Goal: Task Accomplishment & Management: Complete application form

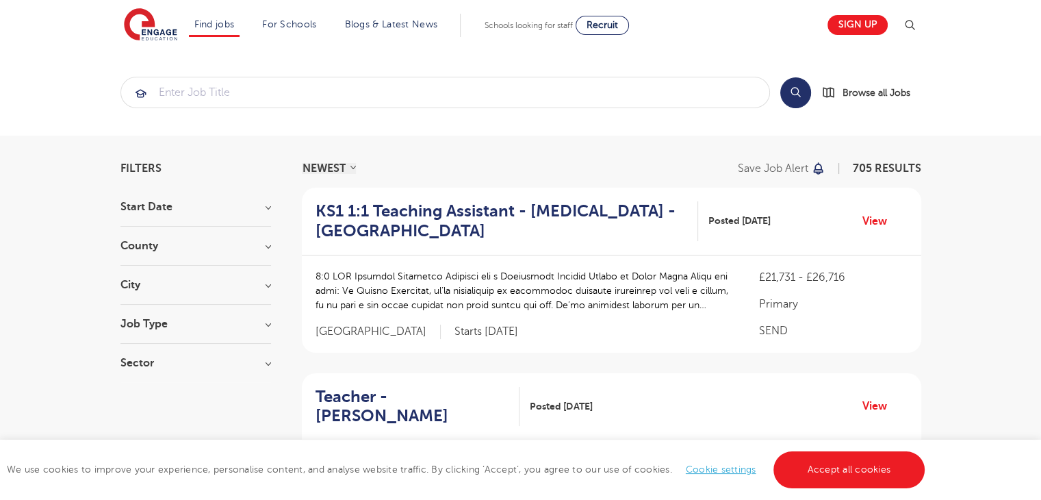
click at [266, 247] on h3 "County" at bounding box center [195, 245] width 151 height 11
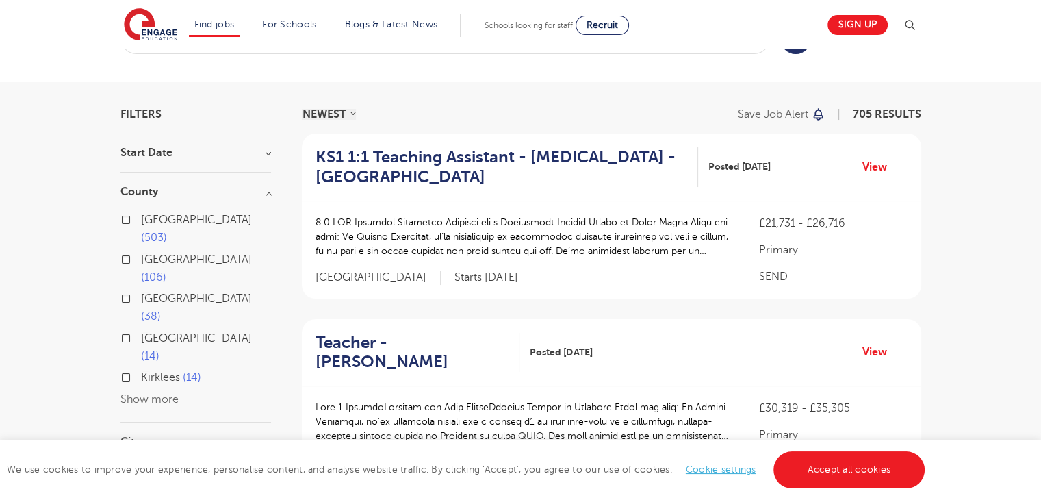
scroll to position [91, 0]
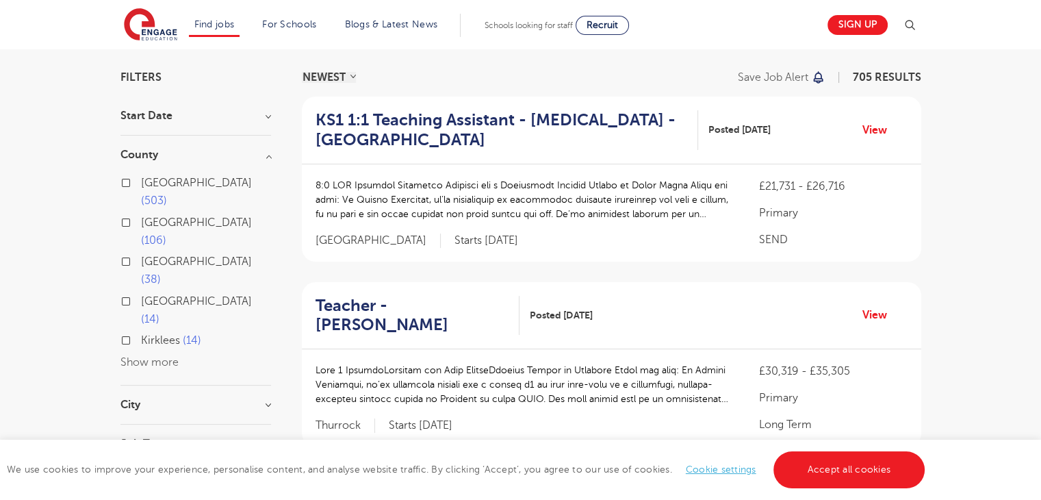
click at [163, 356] on button "Show more" at bounding box center [149, 362] width 58 height 12
click at [141, 183] on label "London 503" at bounding box center [206, 192] width 130 height 36
click at [141, 183] on input "London 503" at bounding box center [145, 181] width 9 height 9
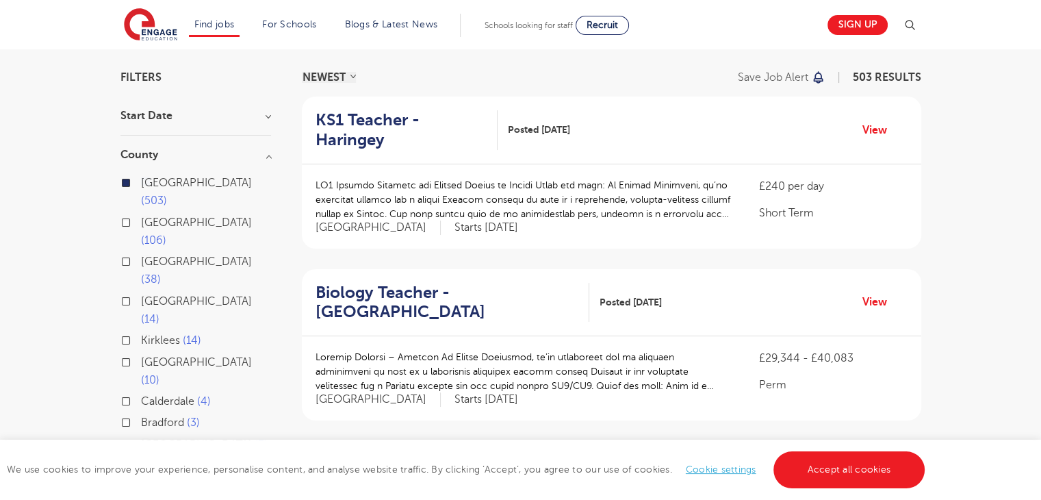
click at [141, 184] on label "London 503" at bounding box center [206, 192] width 130 height 36
click at [141, 184] on input "London 503" at bounding box center [145, 181] width 9 height 9
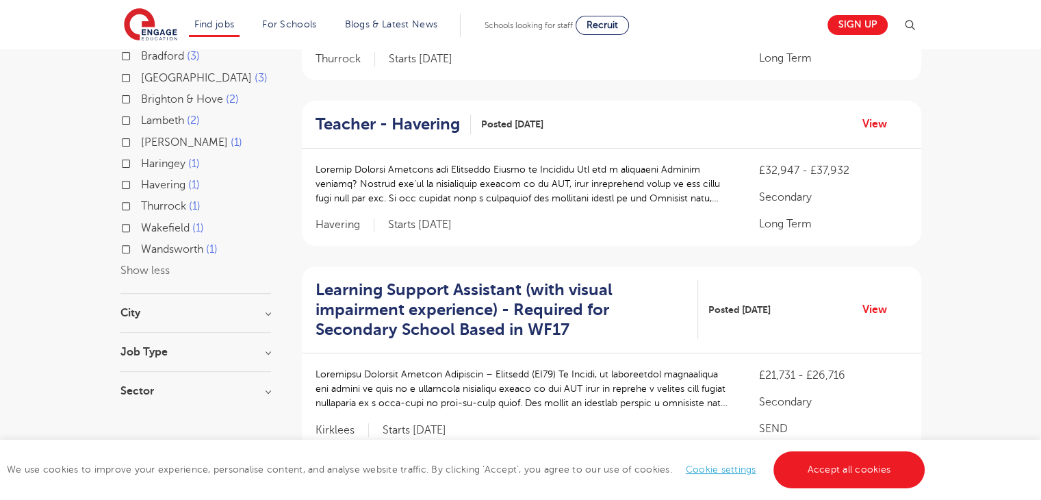
scroll to position [548, 0]
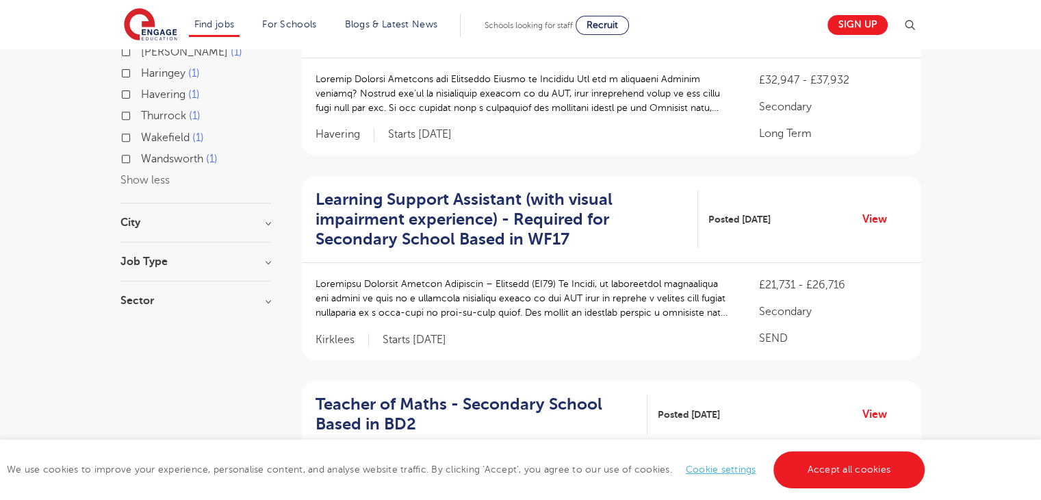
click at [173, 256] on h3 "Job Type" at bounding box center [195, 261] width 151 height 11
click at [188, 373] on h3 "Sector" at bounding box center [195, 378] width 151 height 11
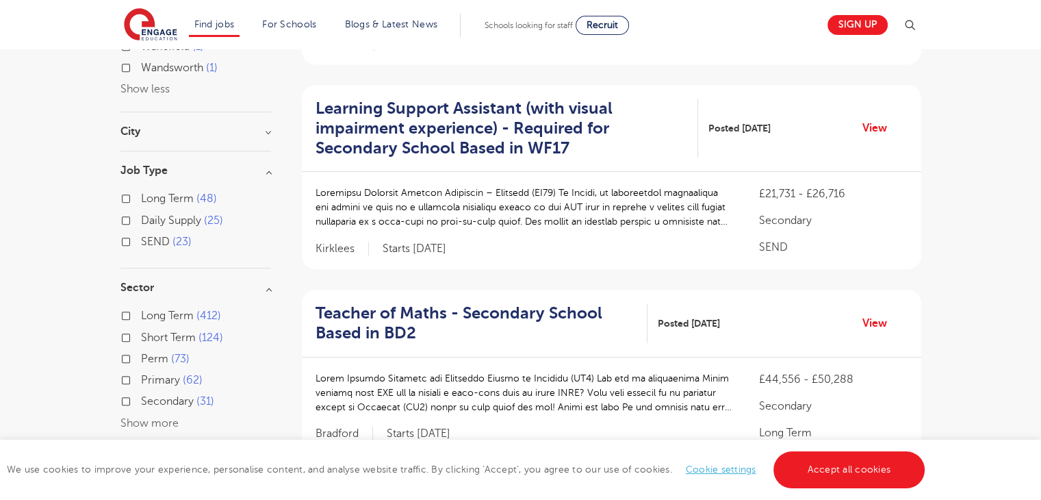
click at [141, 371] on label "Primary 62" at bounding box center [172, 380] width 62 height 18
click at [141, 374] on input "Primary 62" at bounding box center [145, 378] width 9 height 9
checkbox input "true"
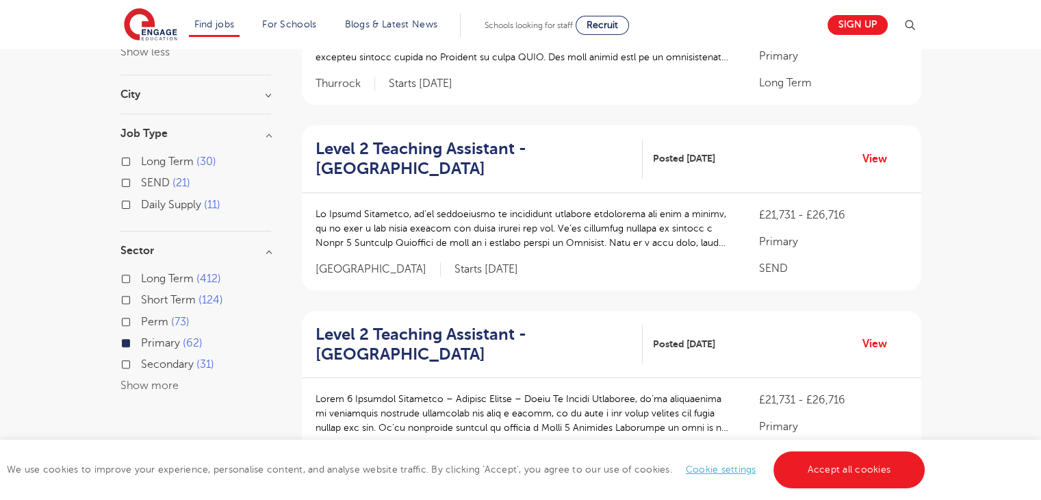
scroll to position [456, 0]
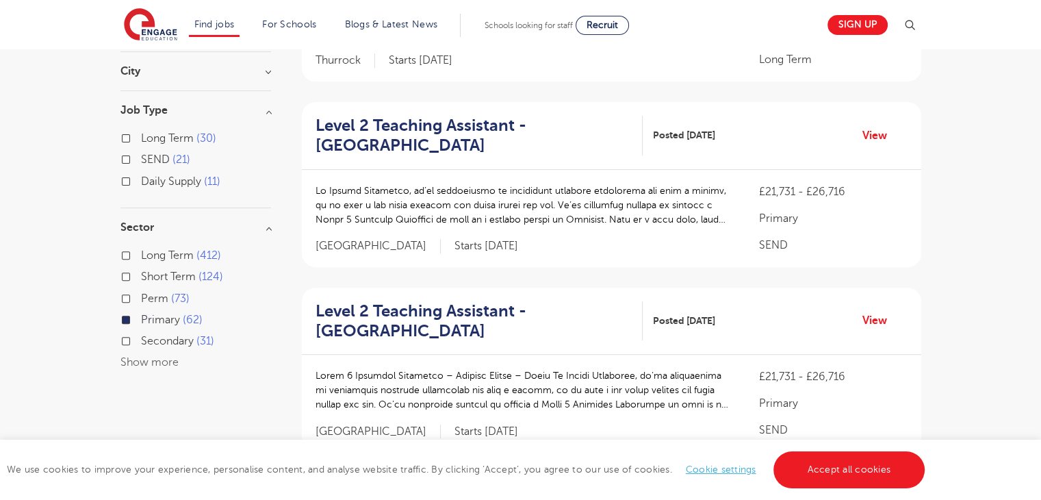
click at [141, 311] on label "Primary 62" at bounding box center [172, 320] width 62 height 18
click at [141, 314] on input "Primary 62" at bounding box center [145, 318] width 9 height 9
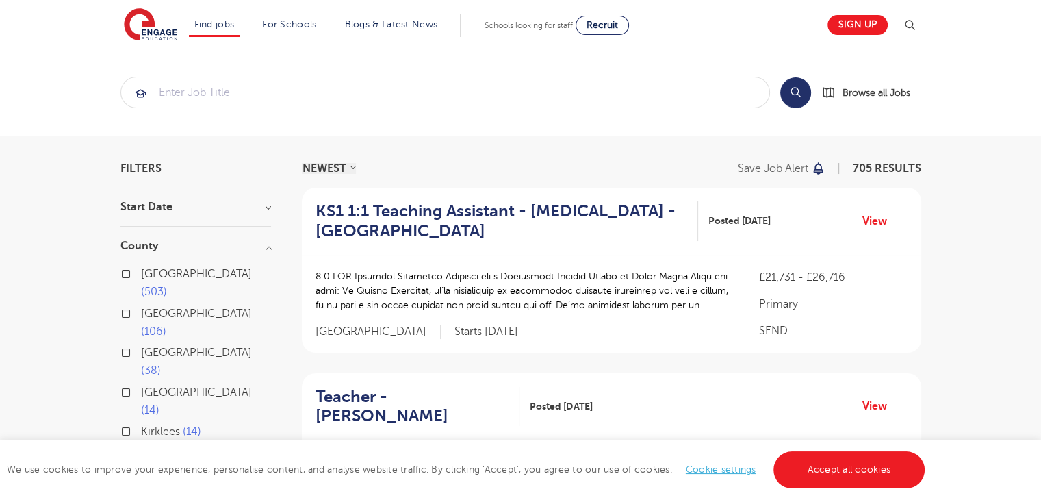
click at [141, 276] on label "London 503" at bounding box center [206, 283] width 130 height 36
click at [141, 276] on input "London 503" at bounding box center [145, 272] width 9 height 9
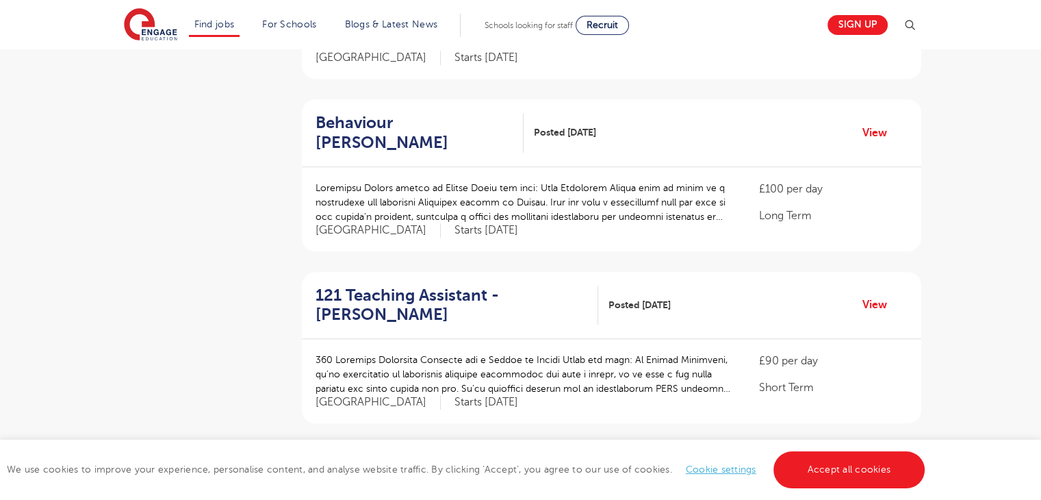
scroll to position [913, 0]
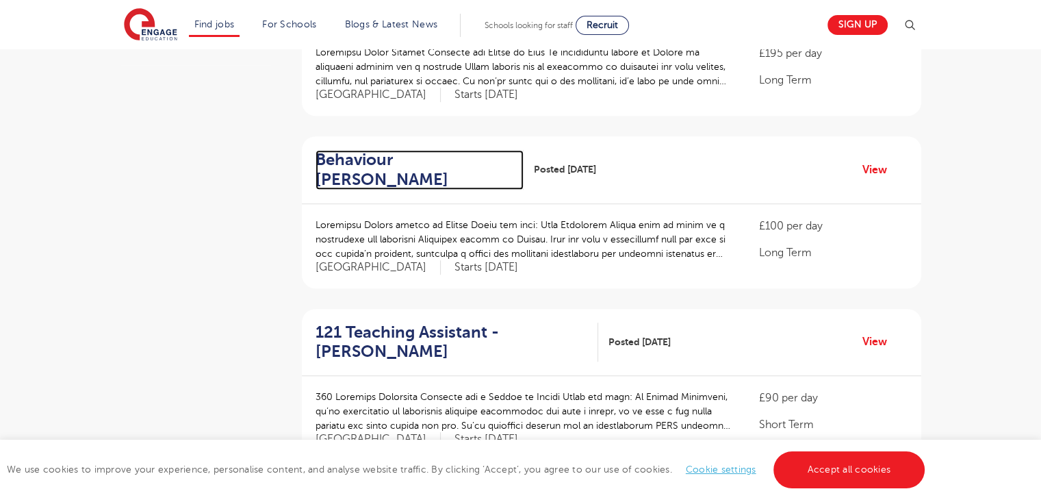
click at [396, 150] on h2 "Behaviour Mentor - Sutton" at bounding box center [415, 170] width 198 height 40
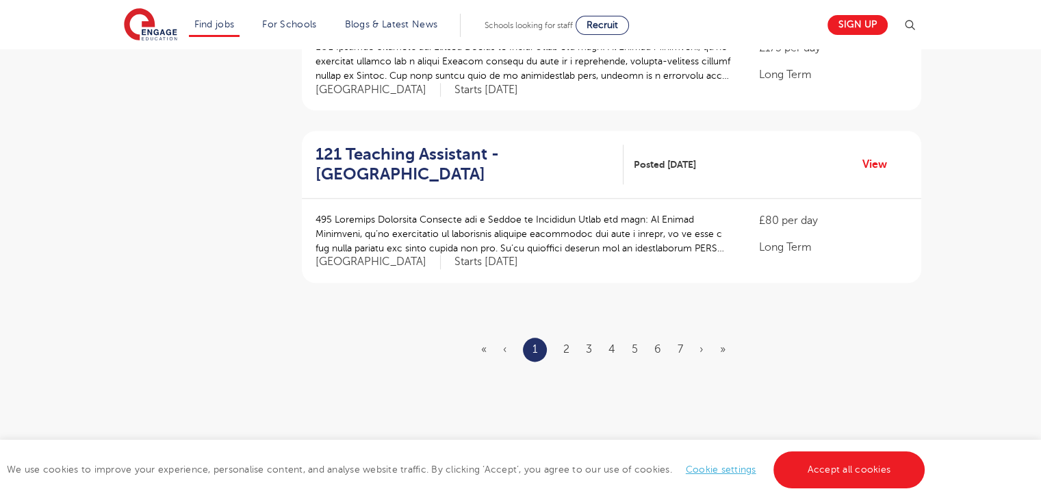
scroll to position [1643, 0]
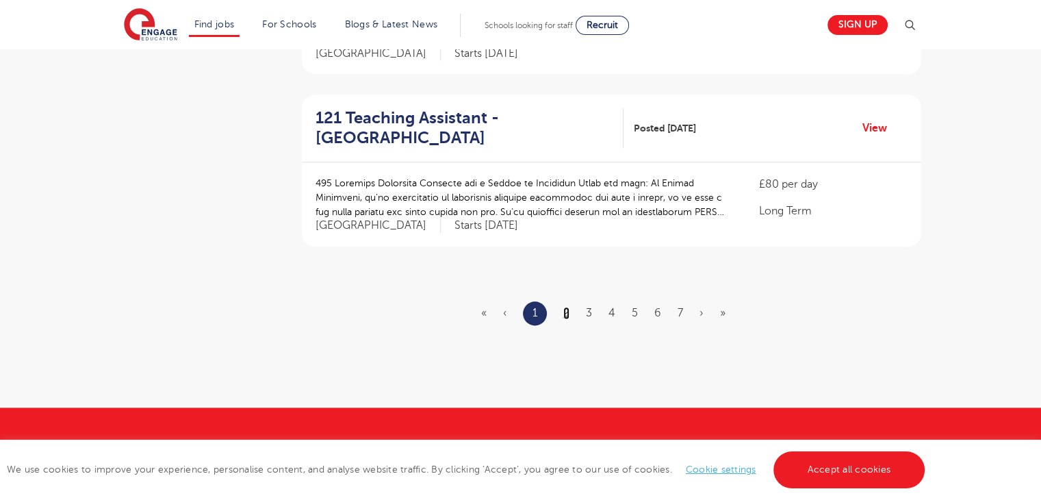
click at [567, 307] on link "2" at bounding box center [566, 313] width 6 height 12
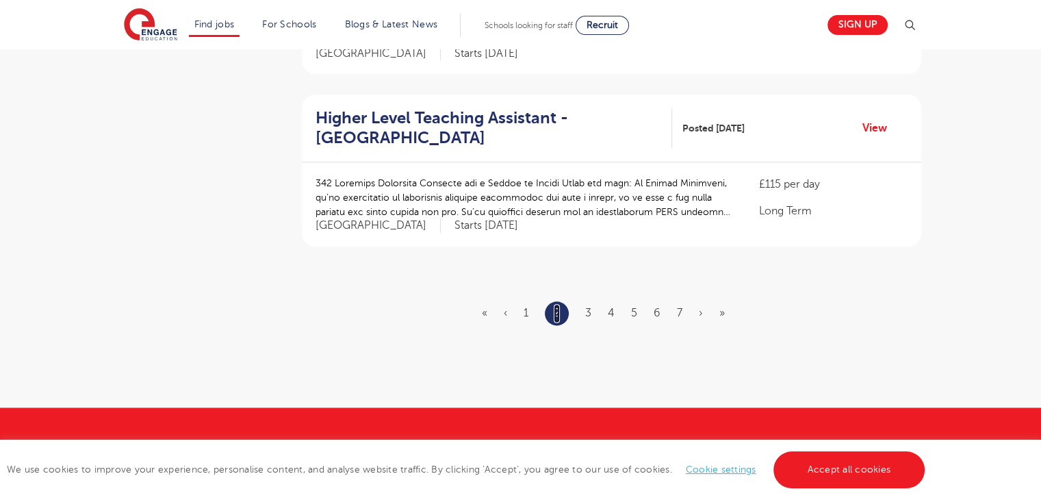
scroll to position [0, 0]
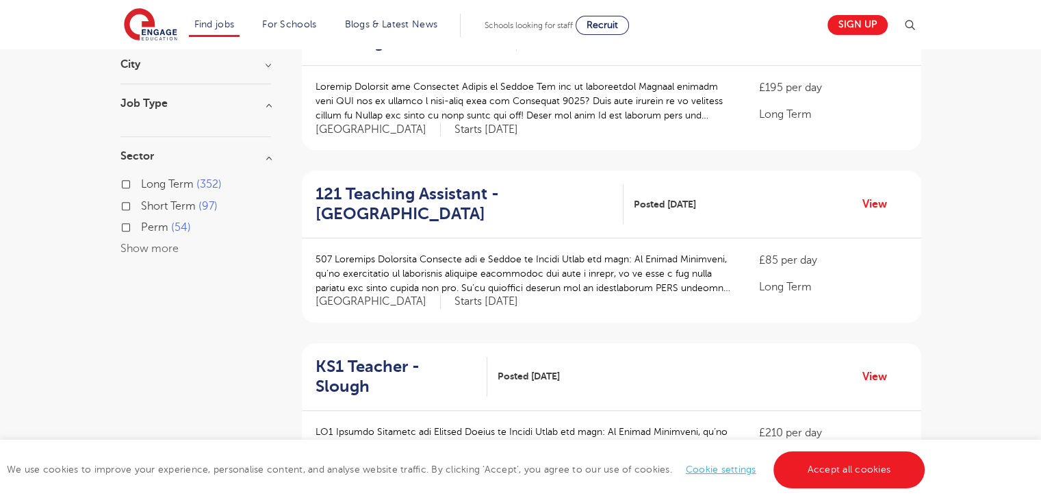
scroll to position [730, 0]
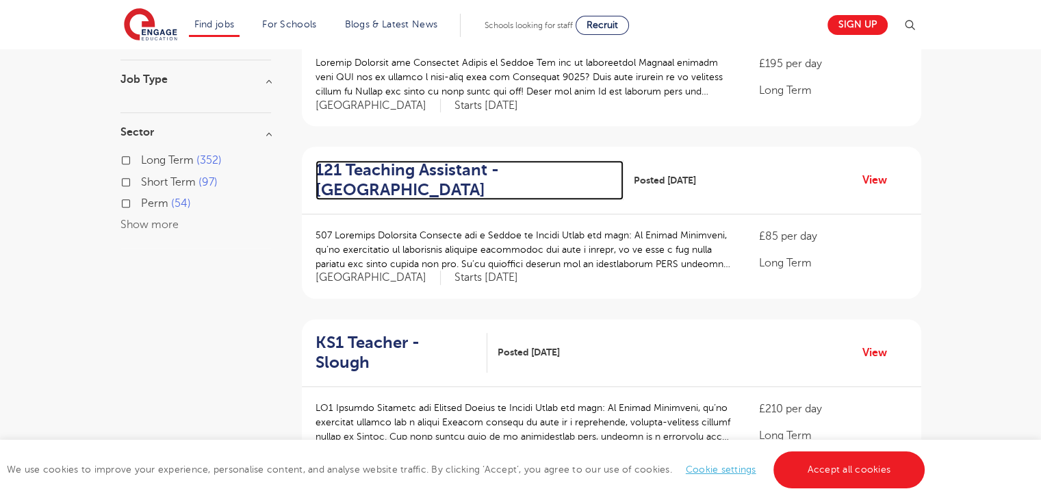
click at [437, 174] on h2 "121 Teaching Assistant - Slough" at bounding box center [465, 180] width 298 height 40
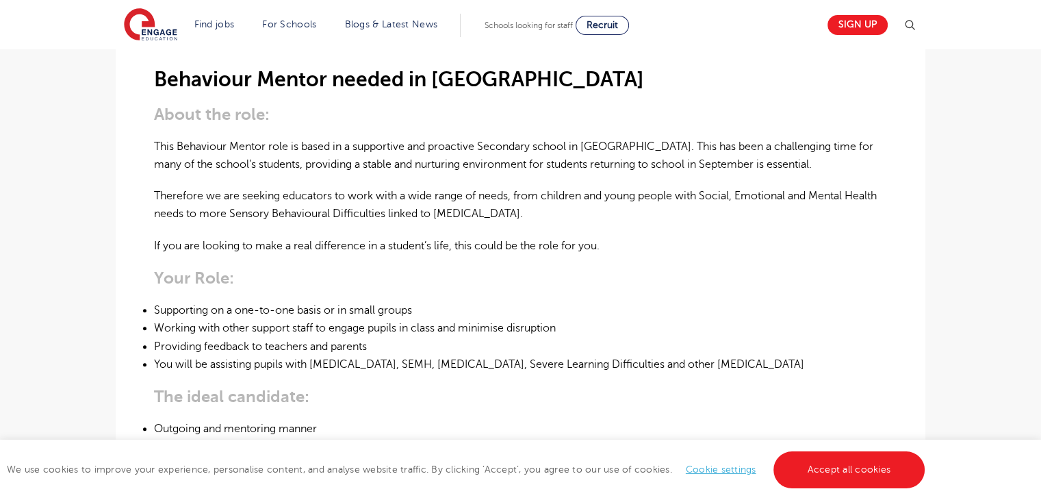
scroll to position [274, 0]
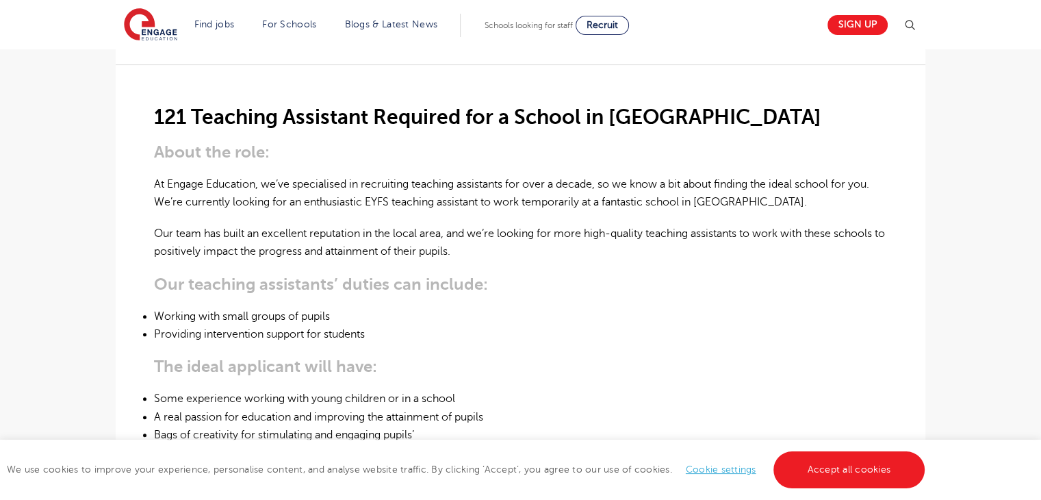
scroll to position [456, 0]
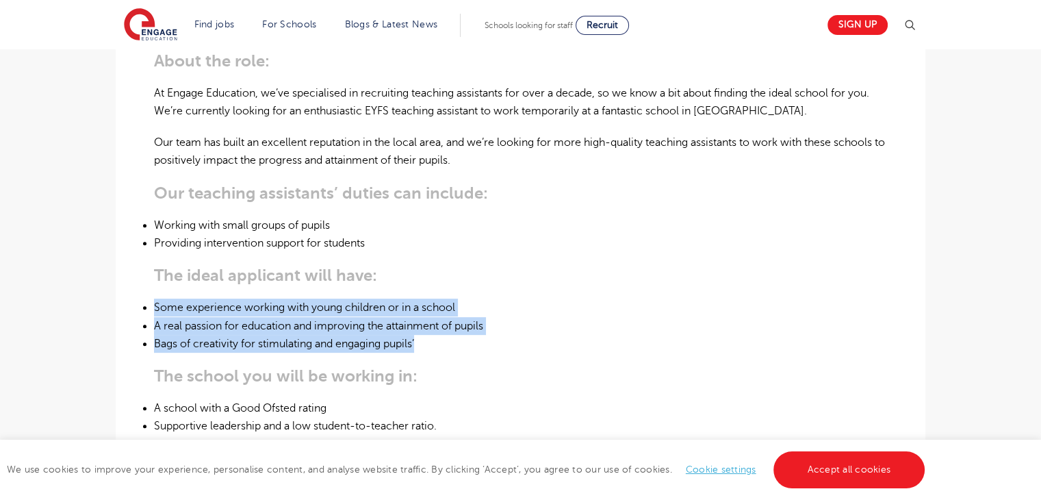
drag, startPoint x: 430, startPoint y: 309, endPoint x: 154, endPoint y: 275, distance: 278.1
click at [154, 298] on ul "Some experience working with young children or in a school A real passion for e…" at bounding box center [520, 325] width 733 height 54
copy ul "Some experience working with young children or in a school A real passion for e…"
click at [297, 317] on li "A real passion for education and improving the attainment of pupils" at bounding box center [520, 326] width 733 height 18
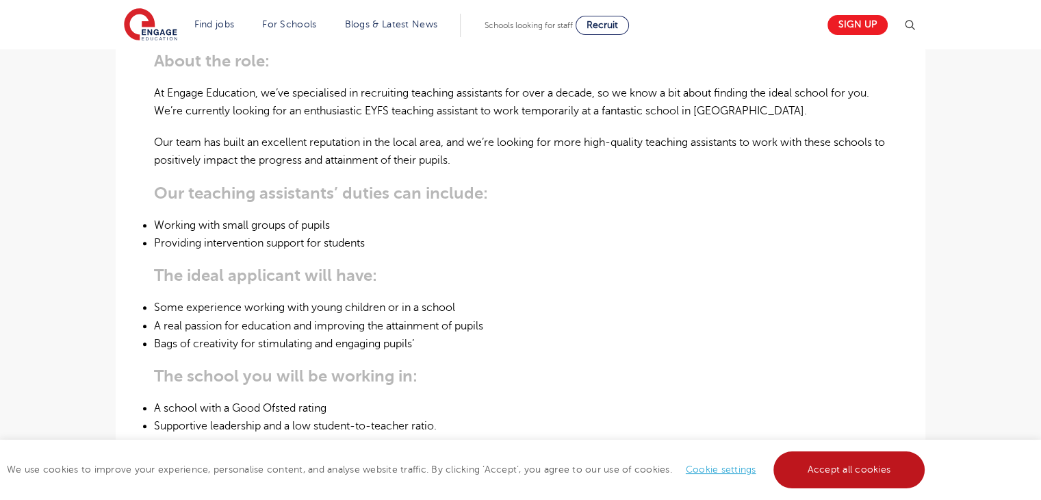
click at [866, 460] on link "Accept all cookies" at bounding box center [850, 469] width 152 height 37
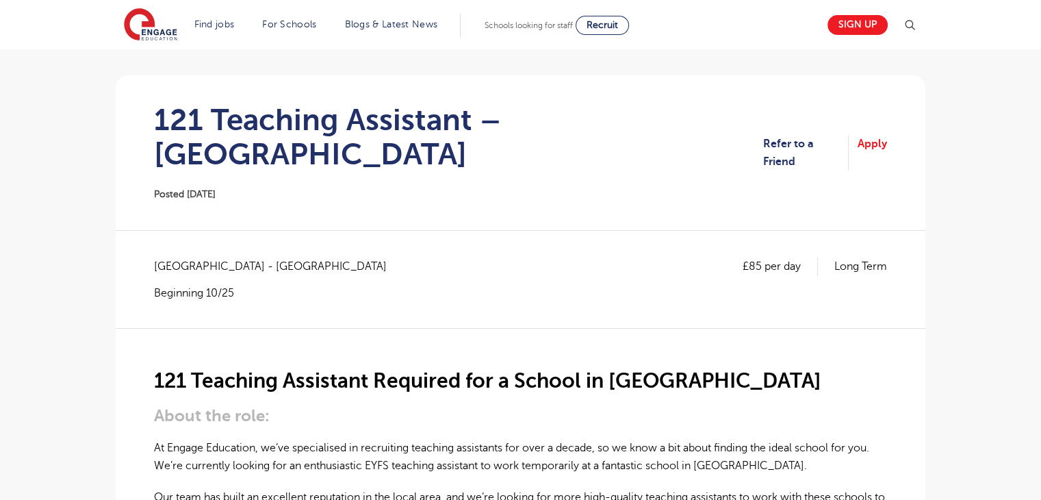
scroll to position [0, 0]
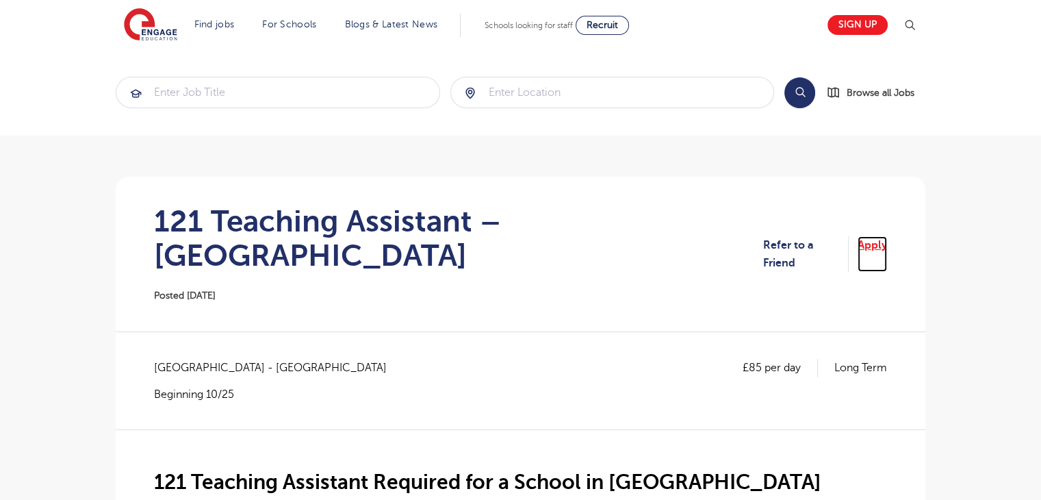
click at [878, 238] on link "Apply" at bounding box center [872, 254] width 29 height 36
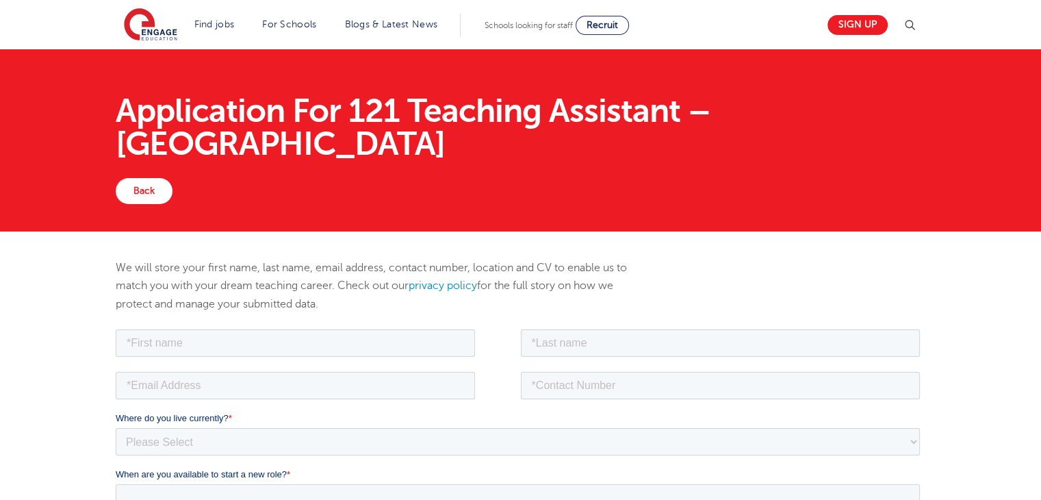
scroll to position [91, 0]
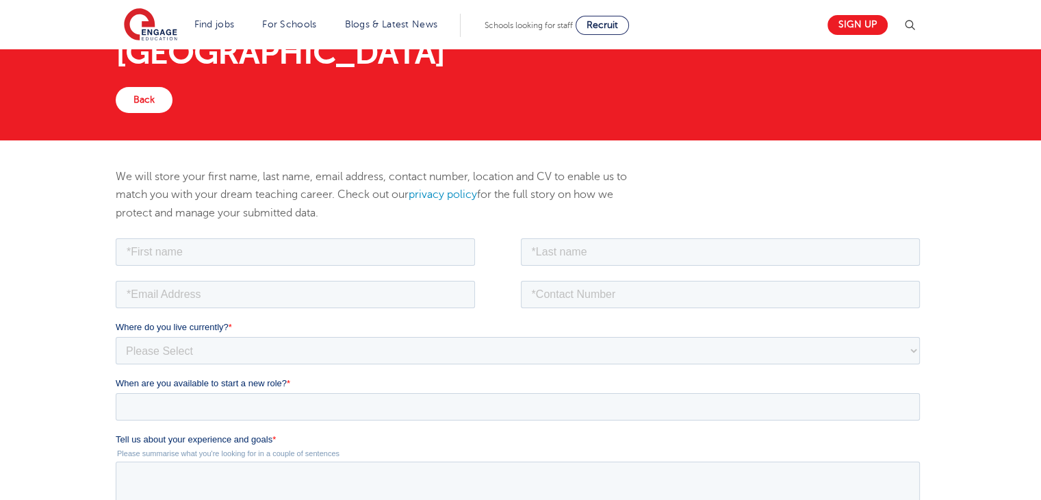
click at [182, 271] on fieldset at bounding box center [521, 256] width 810 height 42
click at [188, 255] on input "text" at bounding box center [295, 251] width 359 height 27
type input "Sukhvir"
type input "Mannan"
type input "sukhvir_7@hotmail.com"
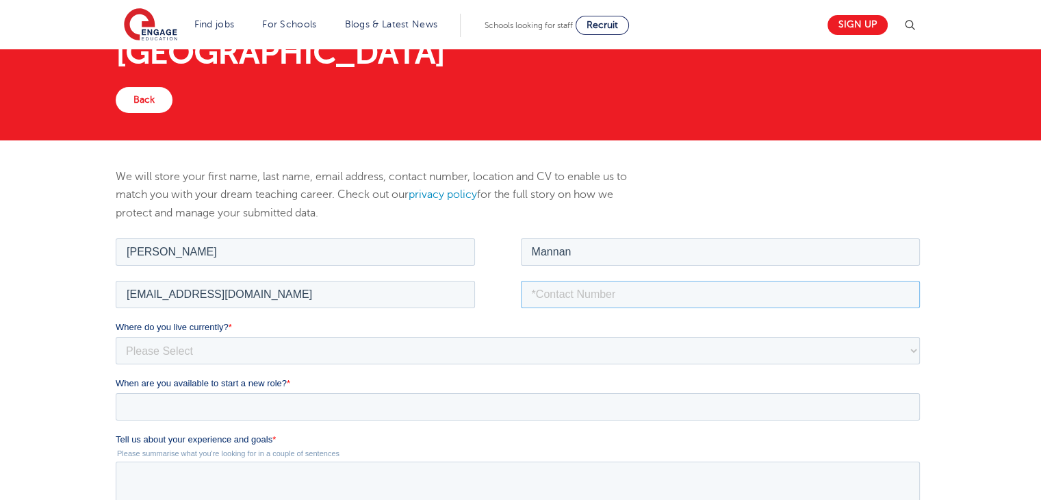
type input "07951047111"
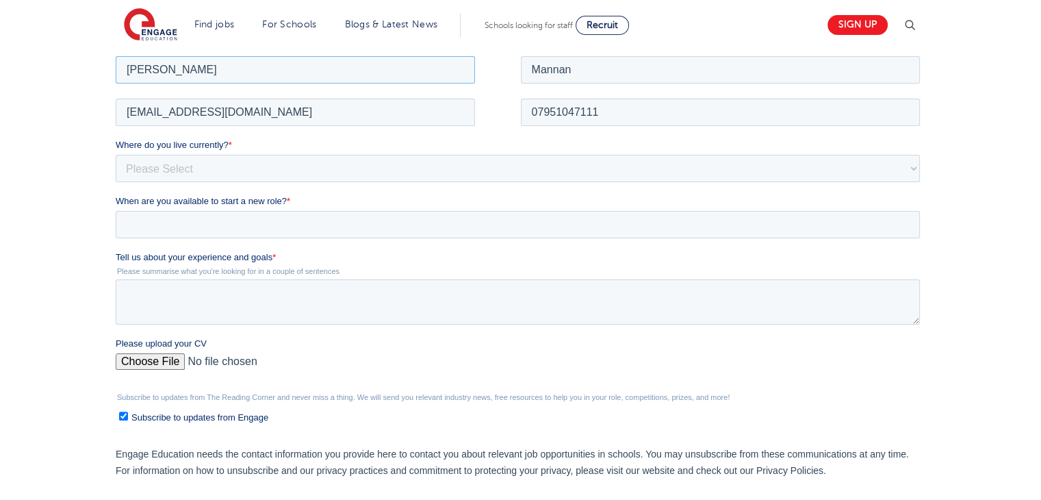
scroll to position [274, 0]
click at [191, 173] on select "Please Select UK Canada Ireland Australia New Zealand Europe USA South Africa J…" at bounding box center [518, 166] width 804 height 27
select select "UK"
click at [116, 153] on select "Please Select UK Canada Ireland Australia New Zealand Europe USA South Africa J…" at bounding box center [518, 166] width 804 height 27
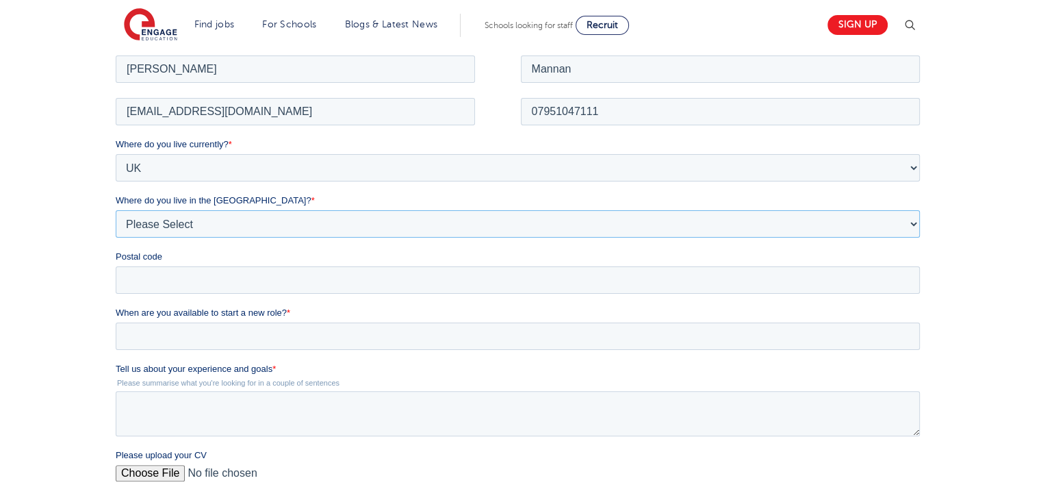
click at [170, 218] on select "Please Select Overseas Barnsley Bedfordshire Berkshire Bournemouth Bracknell Fo…" at bounding box center [518, 222] width 804 height 27
click at [197, 217] on select "Please Select Overseas Barnsley Bedfordshire Berkshire Bournemouth Bracknell Fo…" at bounding box center [518, 222] width 804 height 27
select select "Surrey"
click at [116, 209] on select "Please Select Overseas Barnsley Bedfordshire Berkshire Bournemouth Bracknell Fo…" at bounding box center [518, 222] width 804 height 27
click at [62, 179] on div "We will store your first name, last name, email address, contact number, locati…" at bounding box center [520, 323] width 1041 height 730
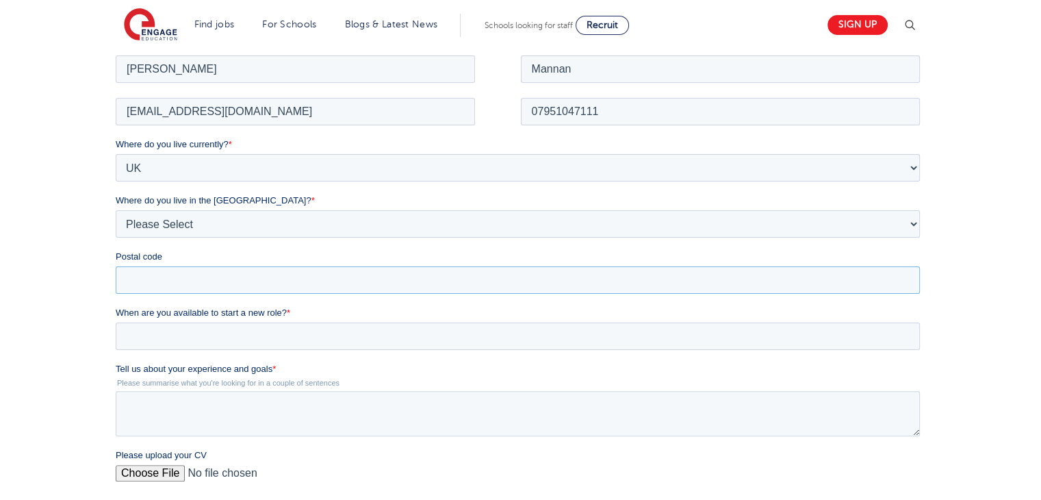
click at [216, 279] on input "Postal code" at bounding box center [518, 279] width 804 height 27
type input "GU99TG"
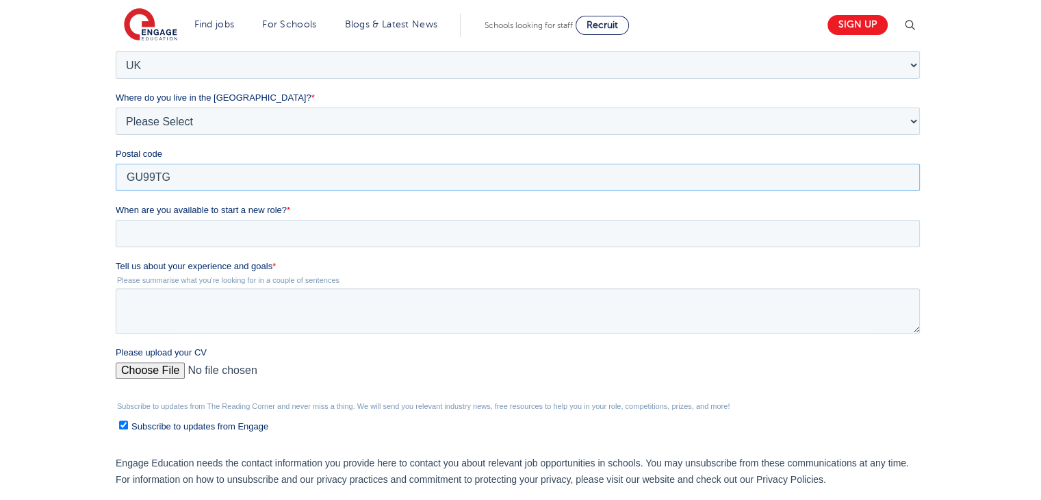
scroll to position [456, 0]
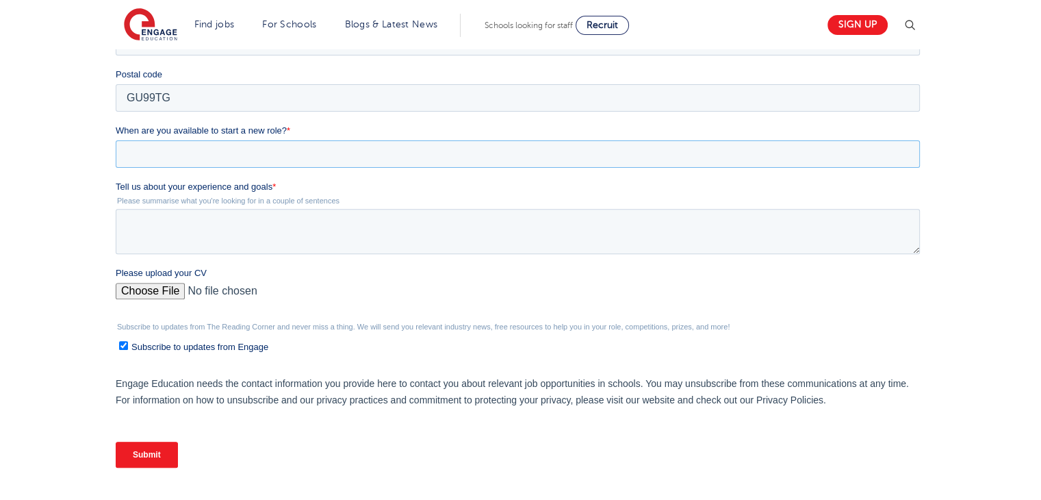
click at [230, 150] on input "When are you available to start a new role? *" at bounding box center [518, 153] width 804 height 27
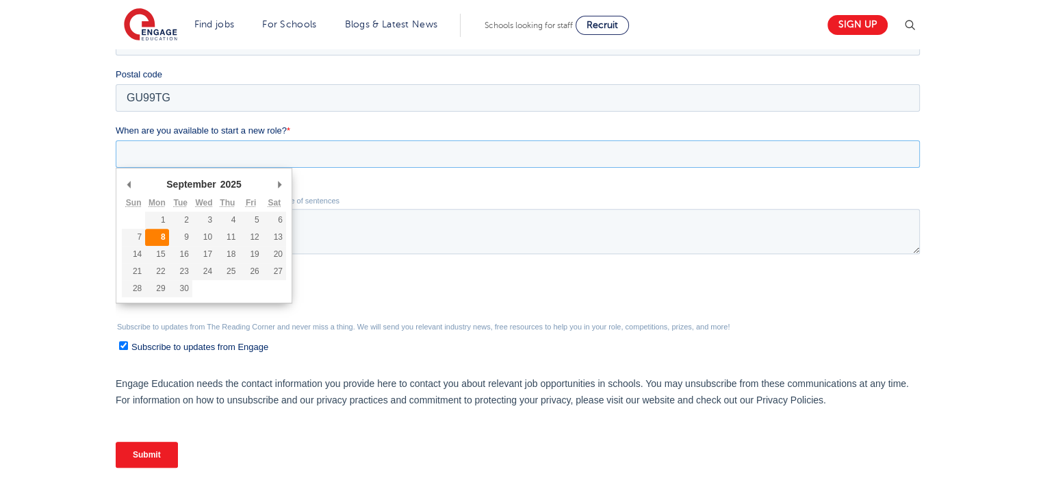
type div "2025-09-08"
type input "2025/09/08"
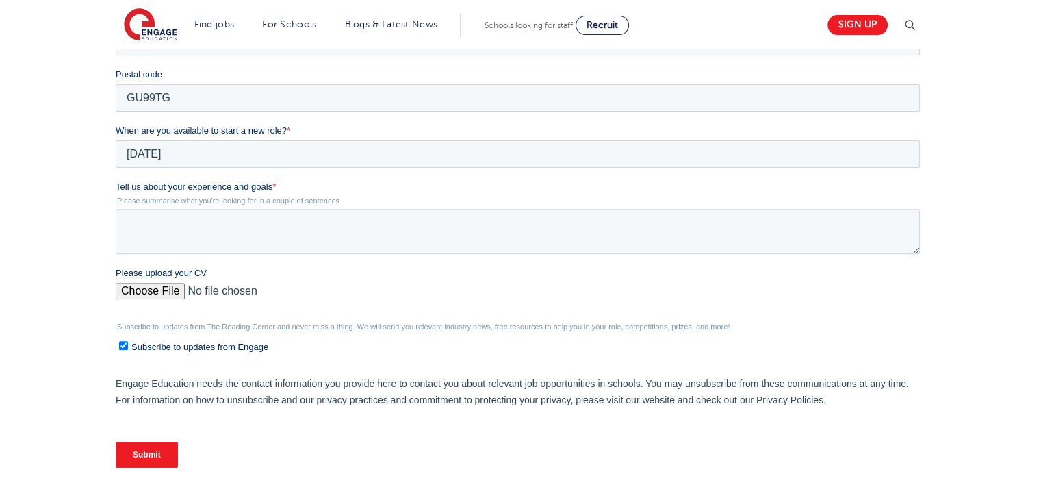
click at [162, 291] on input "Please upload your CV" at bounding box center [518, 296] width 804 height 27
type input "C:\fakepath\Sukhvir Mannan CV1.pdf"
click at [123, 341] on input "Subscribe to updates from Engage" at bounding box center [123, 345] width 9 height 9
checkbox input "false"
click at [184, 218] on textarea "Tell us about your experience and goals *" at bounding box center [518, 231] width 804 height 45
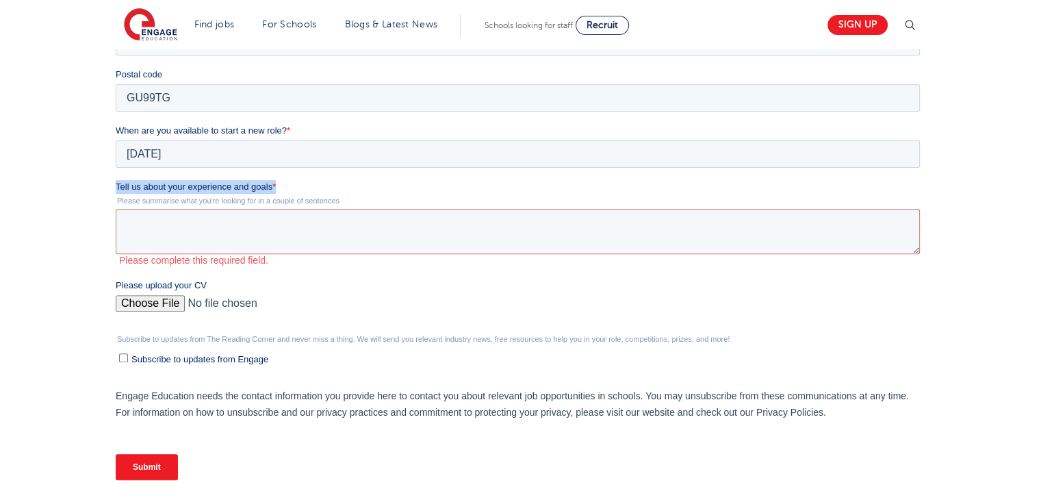
drag, startPoint x: 279, startPoint y: 187, endPoint x: 226, endPoint y: 24, distance: 171.5
click at [116, 187] on html "Job Position Job Sector Job ID Job Number Job Owner Sukhvir Mannan sukhvir_7@ho…" at bounding box center [521, 187] width 810 height 633
copy label "Tell us about your experience and goals *"
click at [181, 225] on textarea "Tell us about your experience and goals *" at bounding box center [518, 231] width 804 height 45
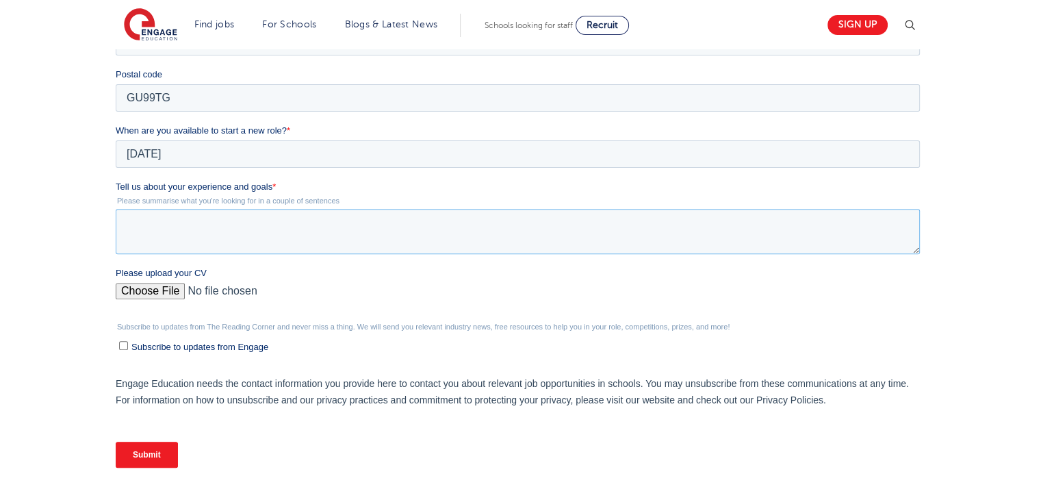
paste textarea "My time volunteering with Khalsa Aid has been a game-changer for me. It's where…"
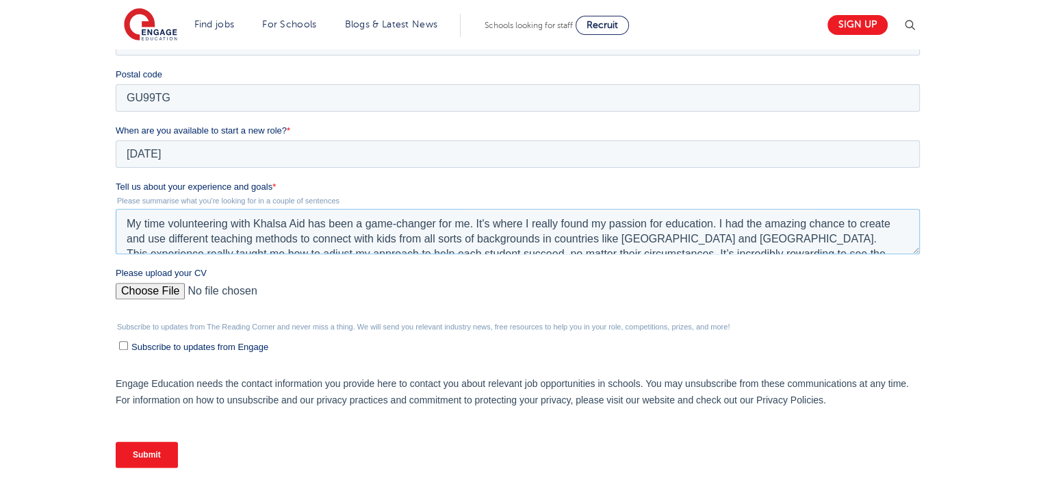
scroll to position [36, 0]
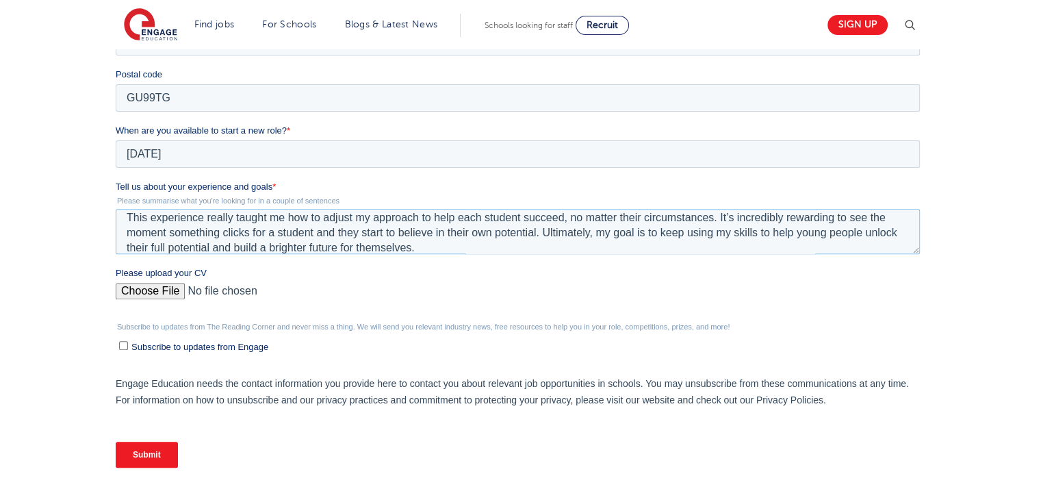
type textarea "My time volunteering with Khalsa Aid has been a game-changer for me. It's where…"
click at [149, 452] on input "Submit" at bounding box center [147, 455] width 62 height 26
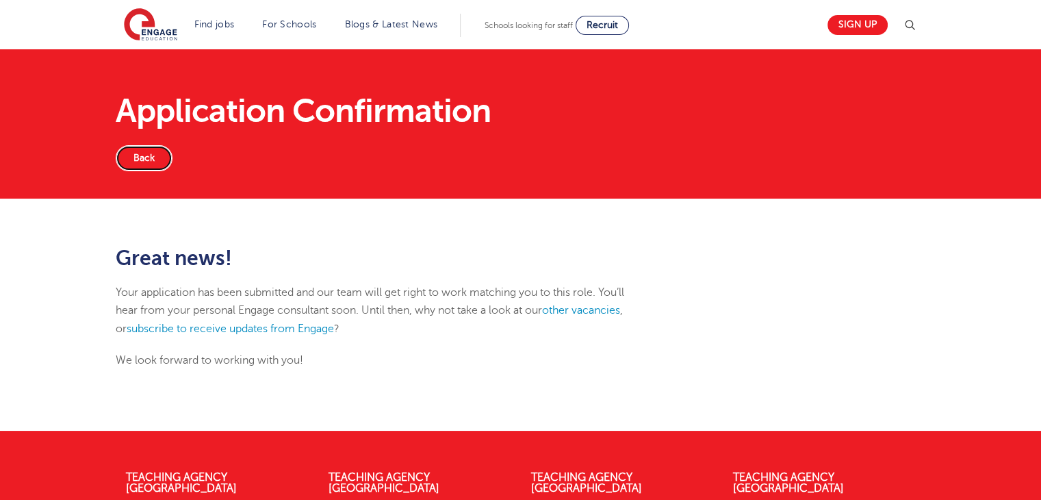
click at [160, 155] on link "Back" at bounding box center [144, 158] width 57 height 26
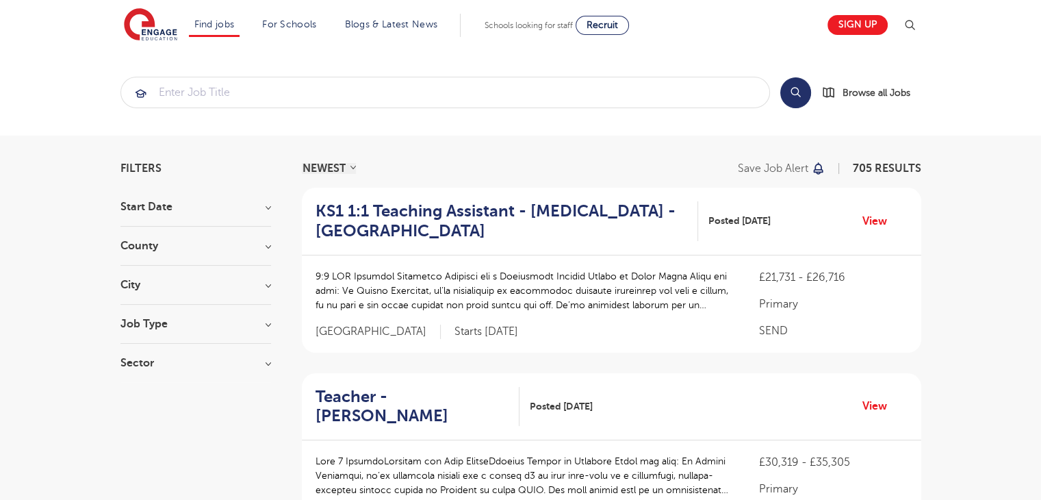
click at [162, 248] on h3 "County" at bounding box center [195, 245] width 151 height 11
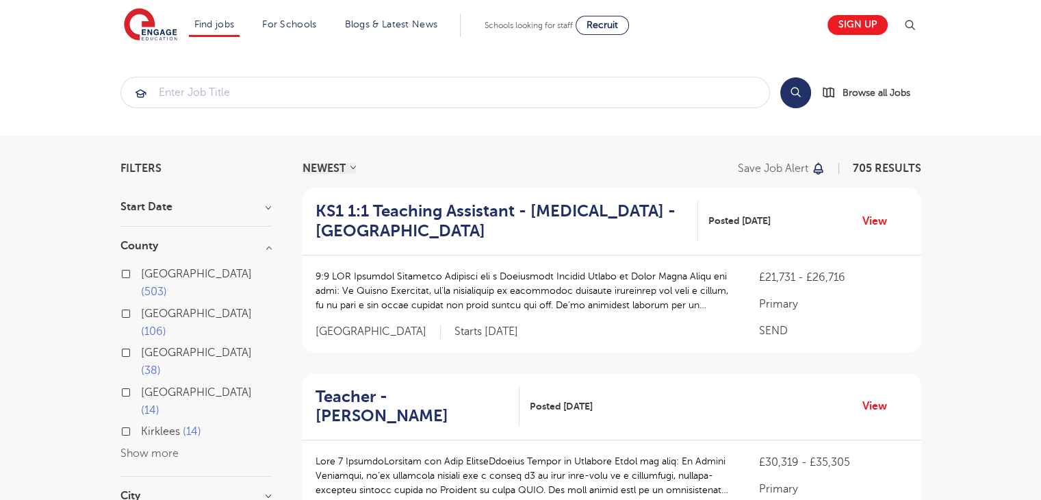
click at [141, 272] on label "London 503" at bounding box center [206, 283] width 130 height 36
click at [141, 272] on input "London 503" at bounding box center [145, 272] width 9 height 9
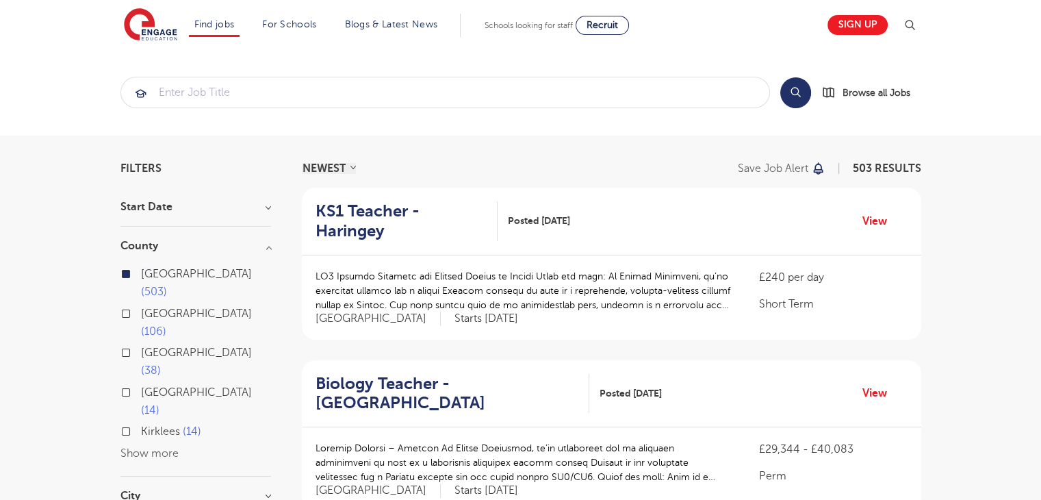
click at [146, 447] on button "Show more" at bounding box center [149, 453] width 58 height 12
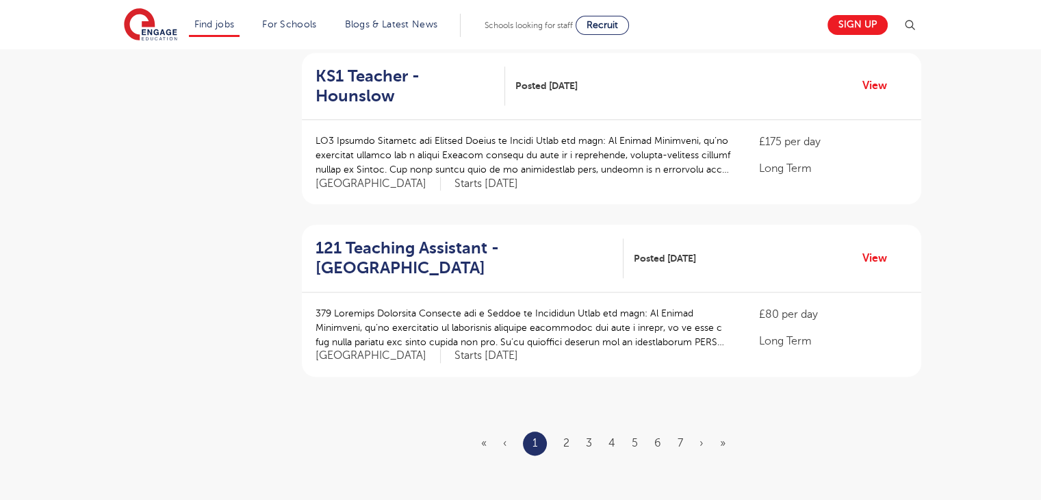
scroll to position [1551, 0]
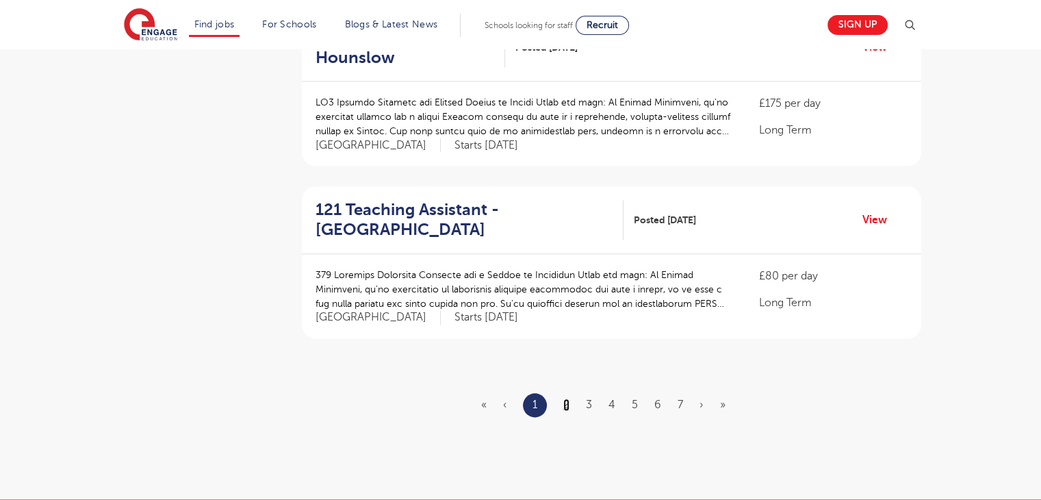
click at [564, 398] on link "2" at bounding box center [566, 404] width 6 height 12
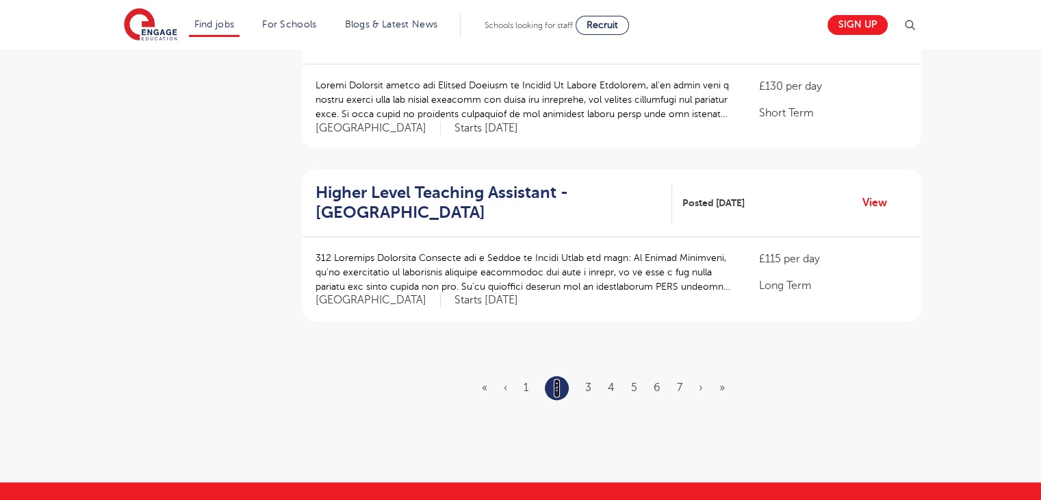
scroll to position [1643, 0]
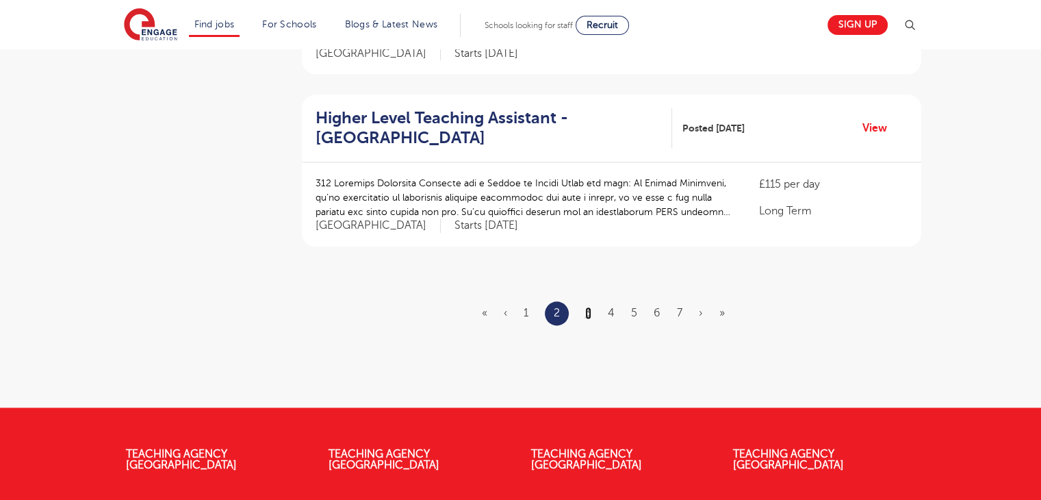
click at [587, 307] on link "3" at bounding box center [588, 313] width 6 height 12
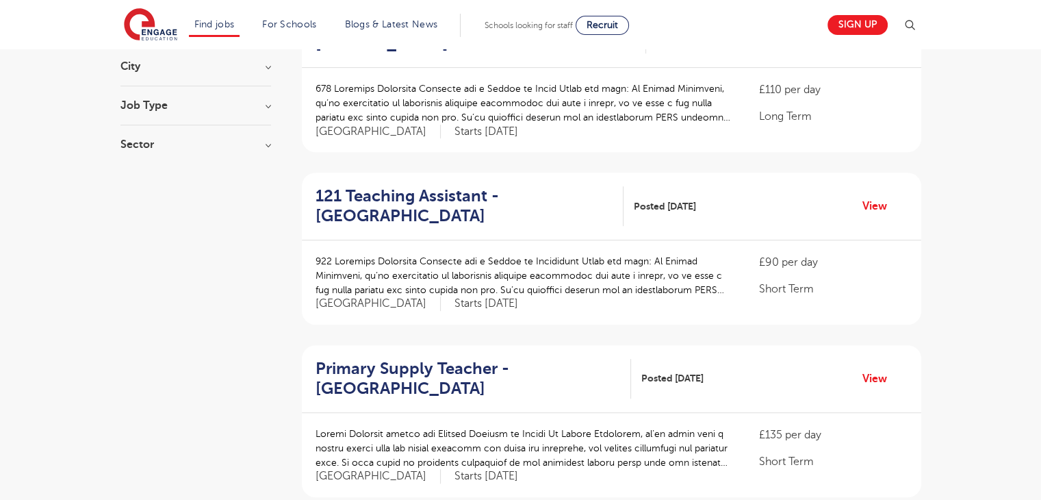
scroll to position [730, 0]
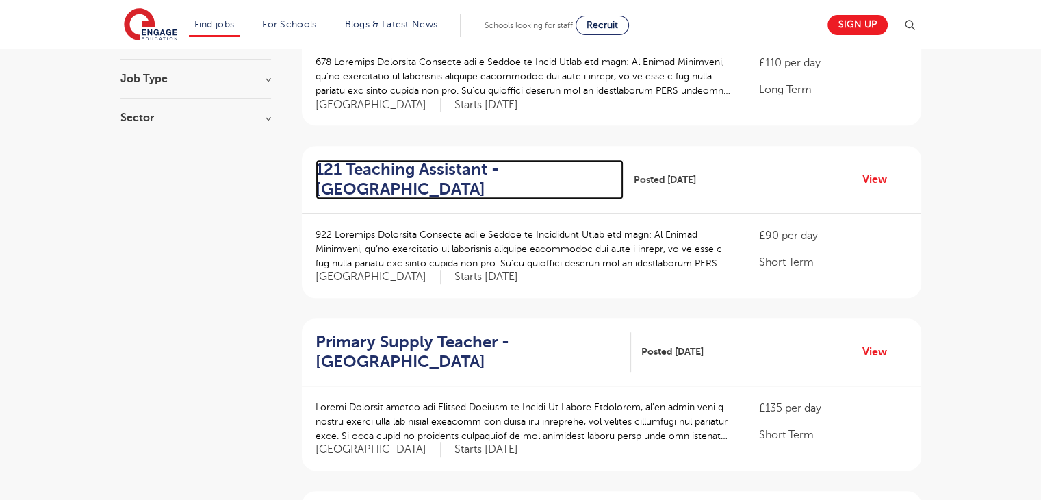
click at [444, 160] on h2 "121 Teaching Assistant - Hillingdon" at bounding box center [465, 180] width 298 height 40
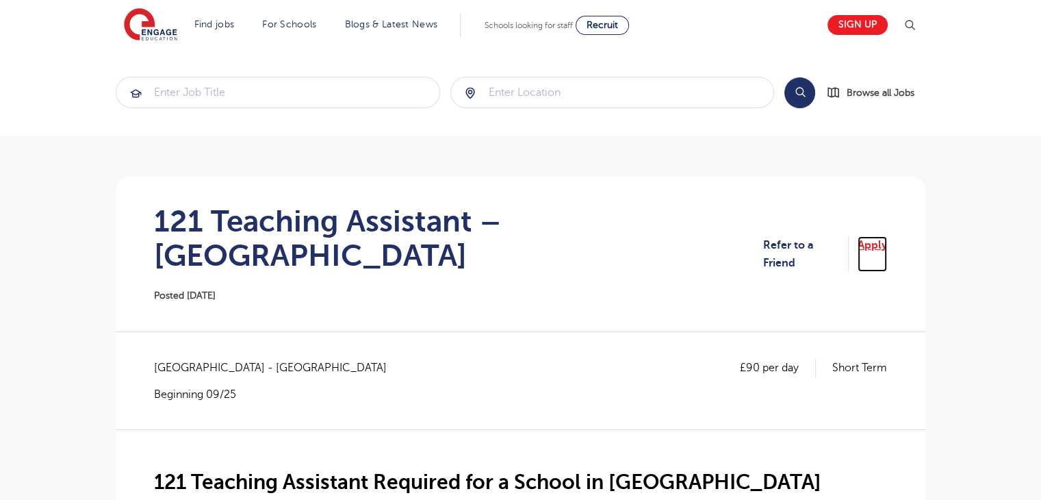
click at [881, 236] on link "Apply" at bounding box center [872, 254] width 29 height 36
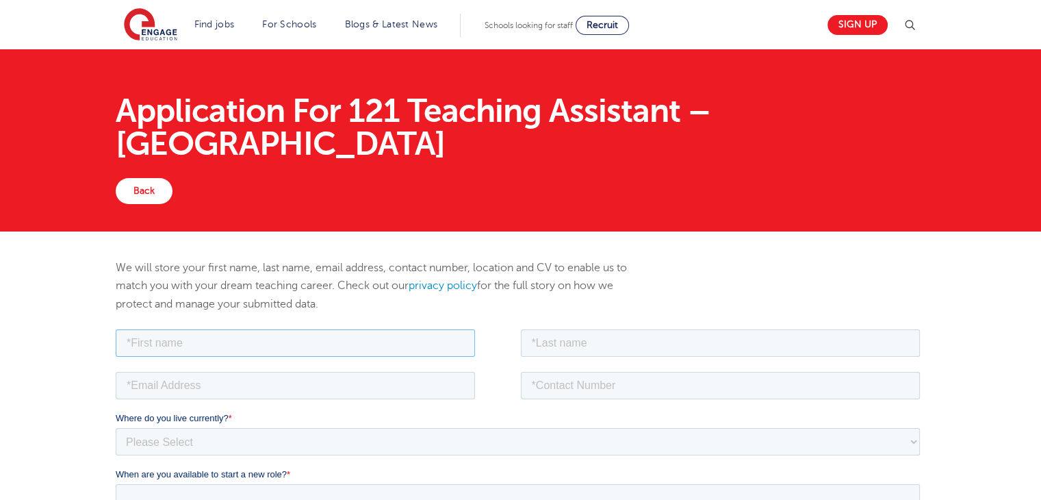
click at [379, 346] on input "text" at bounding box center [295, 342] width 359 height 27
type input "Sukhvir"
type input "Mannan"
type input "sukhvir_7@hotmail.com"
type input "07951047111"
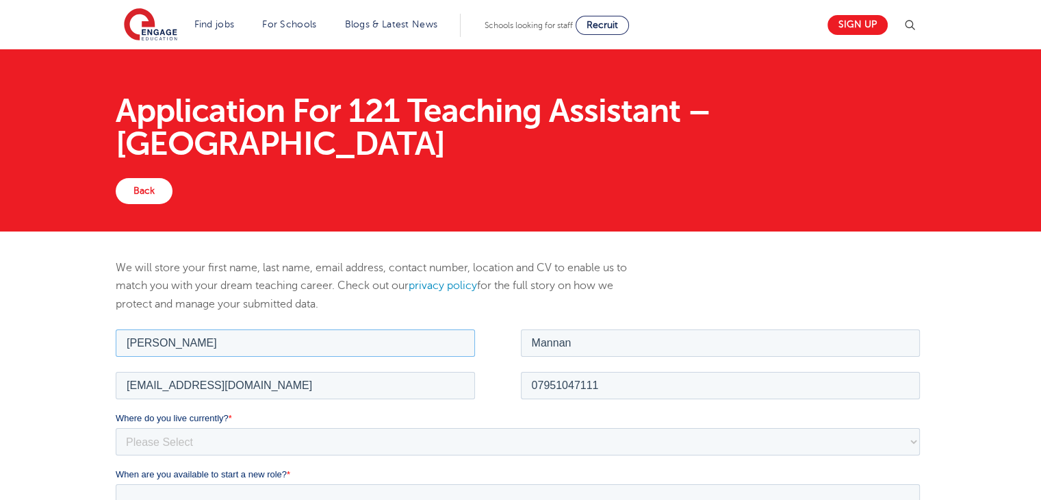
scroll to position [182, 0]
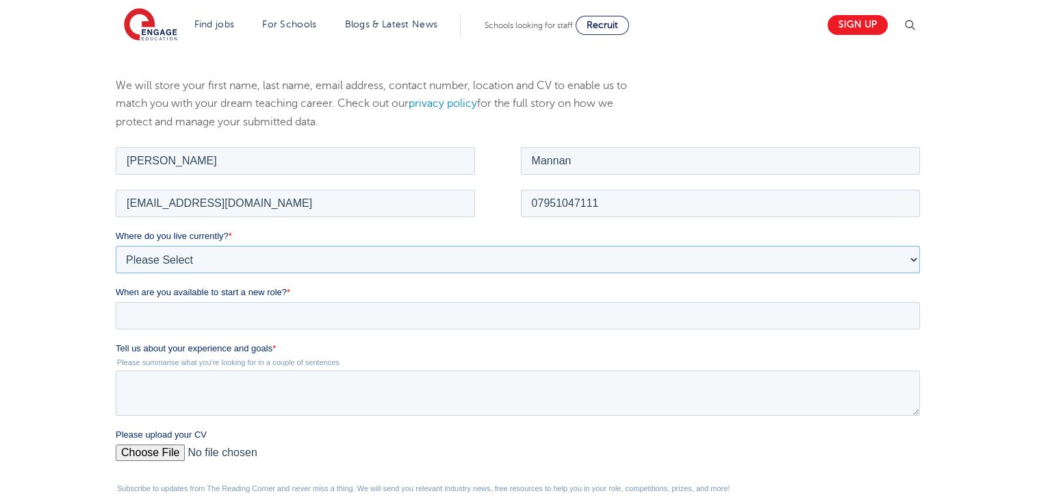
click at [268, 257] on select "Please Select UK Canada Ireland Australia New Zealand Europe USA South Africa J…" at bounding box center [518, 258] width 804 height 27
select select "UK"
click at [116, 245] on select "Please Select UK Canada Ireland Australia New Zealand Europe USA South Africa J…" at bounding box center [518, 258] width 804 height 27
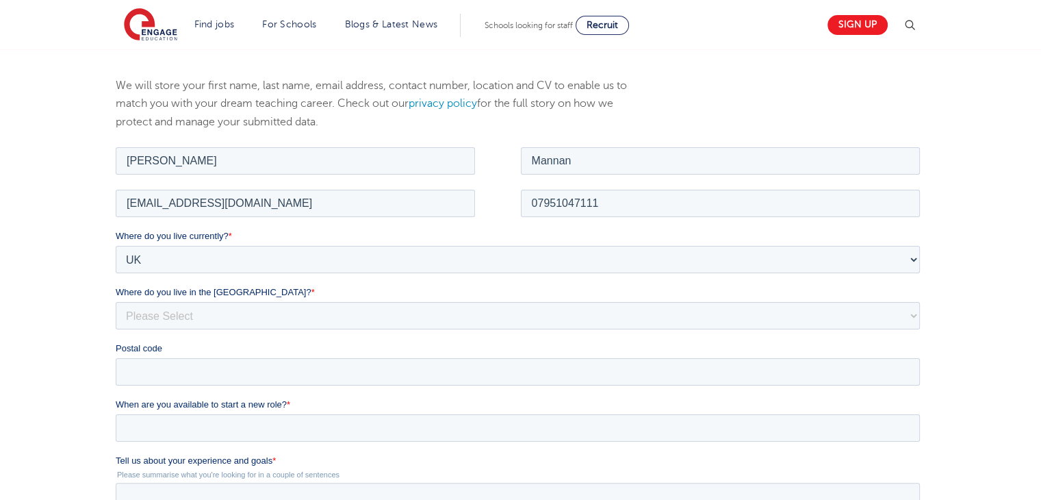
click at [62, 264] on div "We will store your first name, last name, email address, contact number, locati…" at bounding box center [520, 414] width 1041 height 730
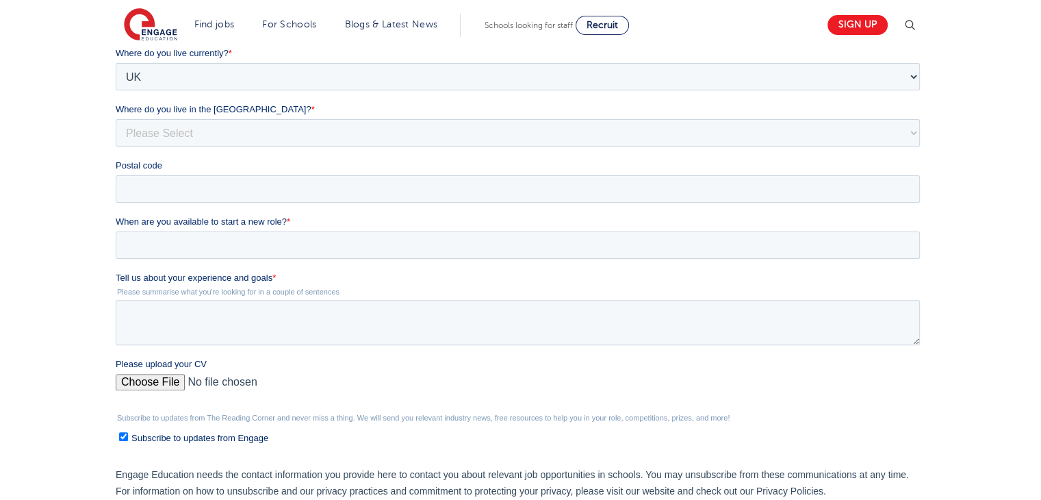
scroll to position [274, 0]
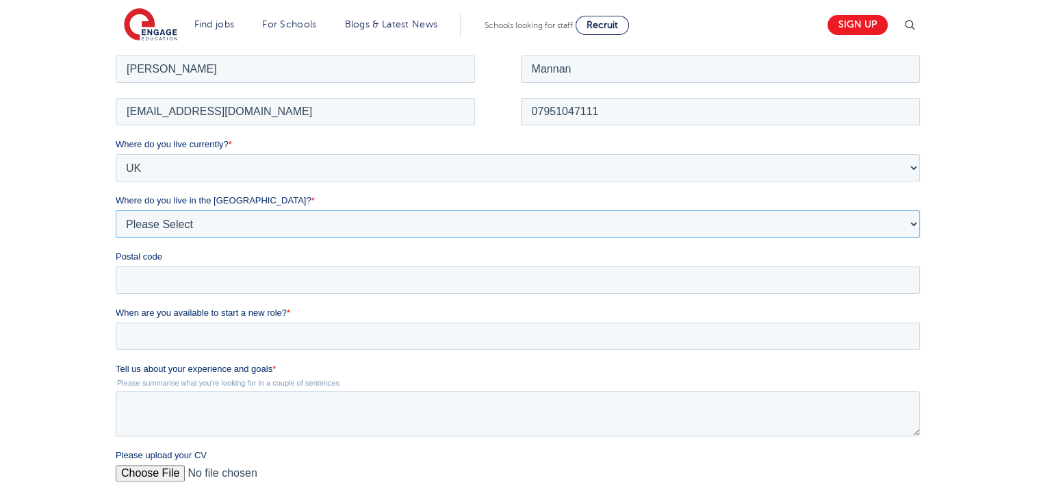
click at [199, 223] on select "Please Select Overseas Barnsley Bedfordshire Berkshire Bournemouth Bracknell Fo…" at bounding box center [518, 222] width 804 height 27
select select "Surrey"
click at [116, 209] on select "Please Select Overseas Barnsley Bedfordshire Berkshire Bournemouth Bracknell Fo…" at bounding box center [518, 222] width 804 height 27
click at [189, 272] on input "Postal code" at bounding box center [518, 279] width 804 height 27
type input "GU99TG"
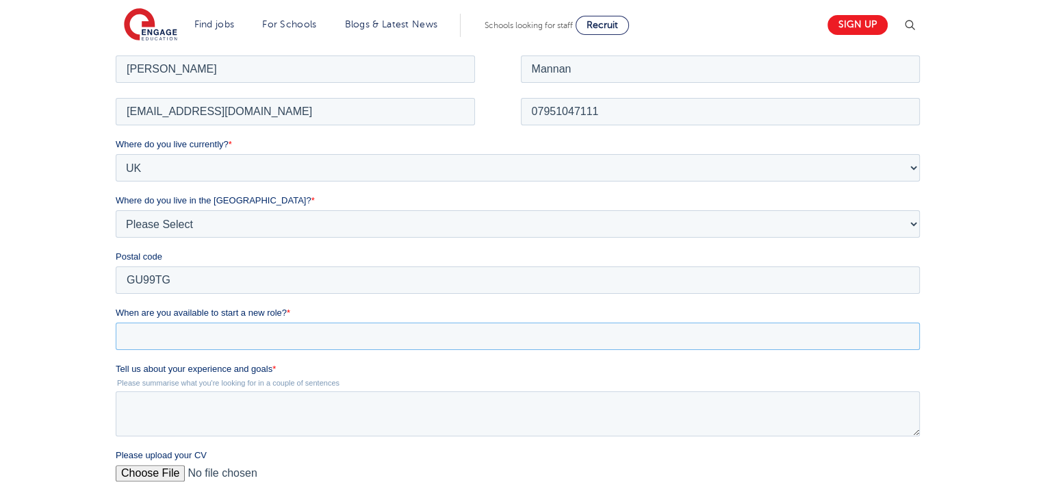
click at [202, 342] on input "When are you available to start a new role? *" at bounding box center [518, 335] width 804 height 27
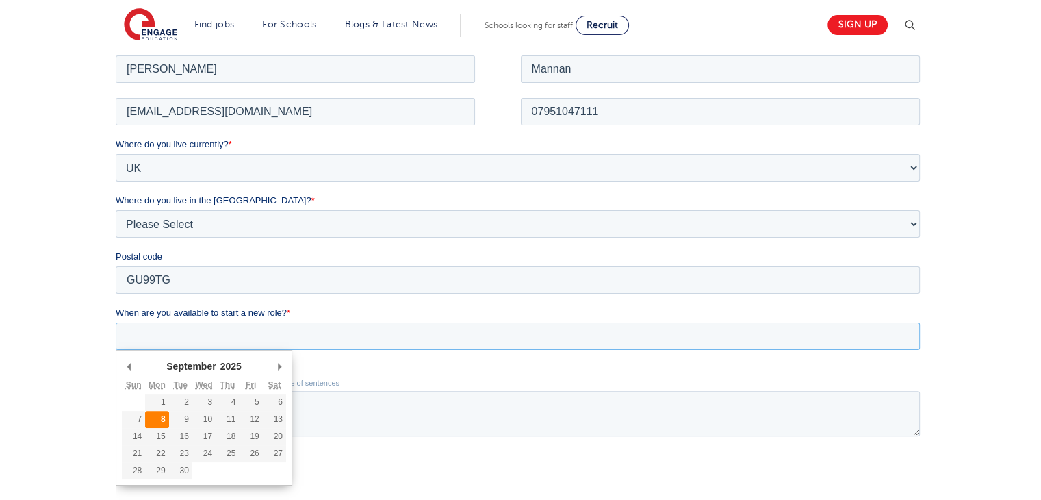
type div "2025-09-08"
type input "2025/09/08"
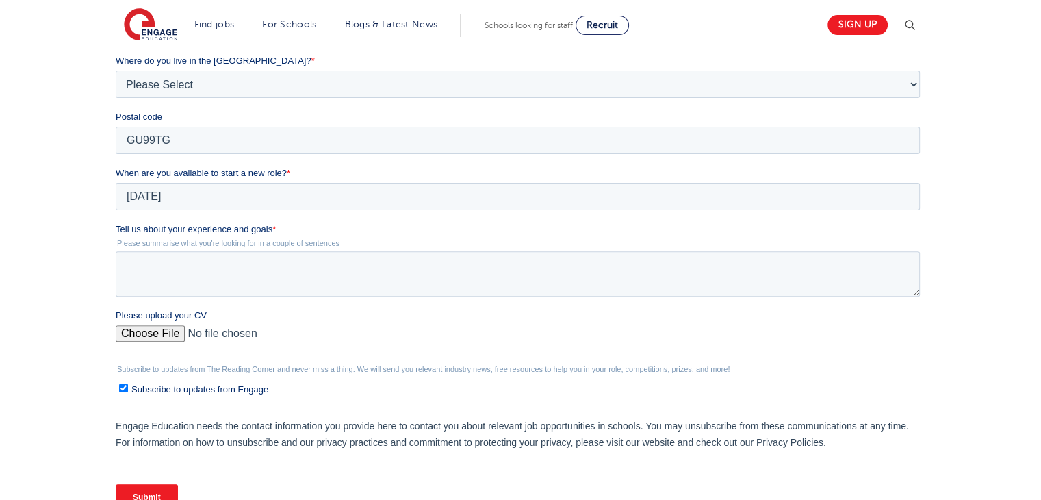
scroll to position [456, 0]
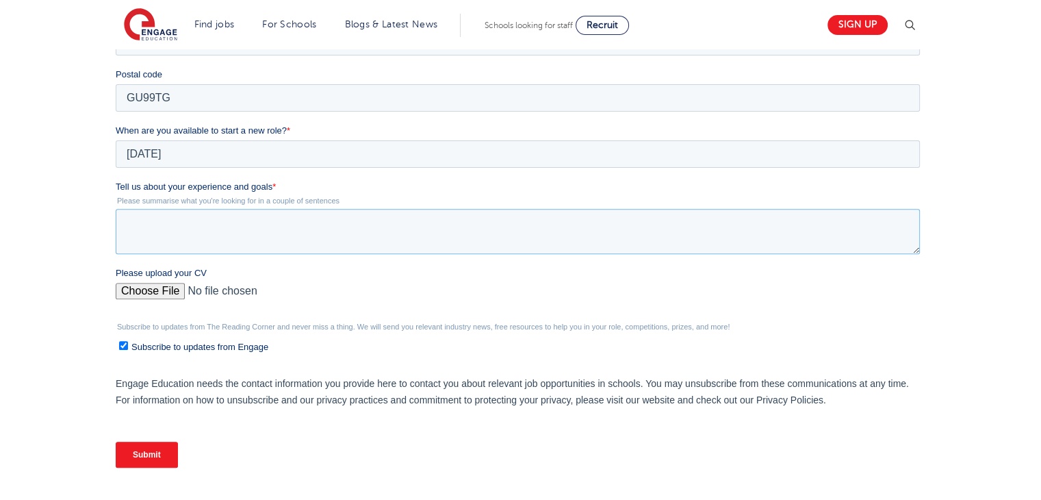
click at [190, 218] on textarea "Tell us about your experience and goals *" at bounding box center [518, 231] width 804 height 45
paste textarea "My time volunteering with Khalsa Aid has been a game-changer for me. It's where…"
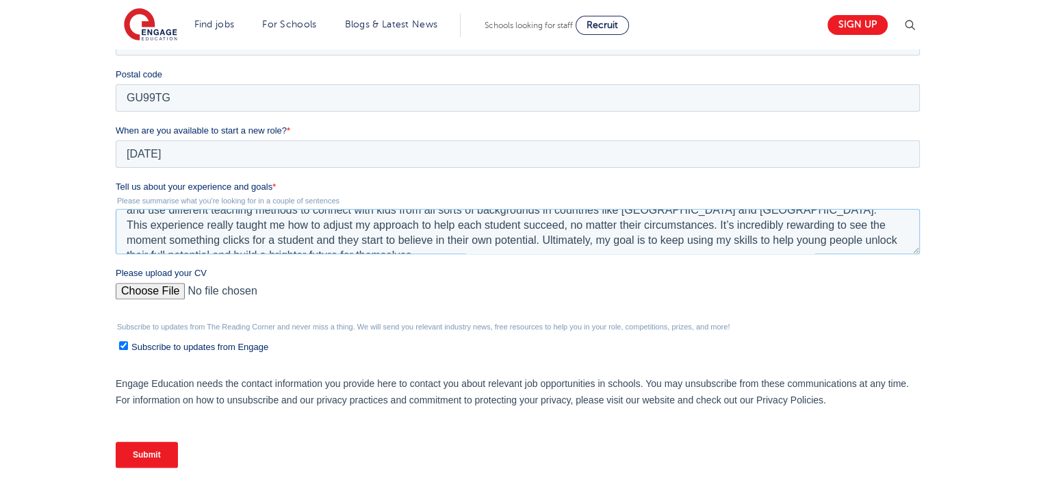
scroll to position [44, 0]
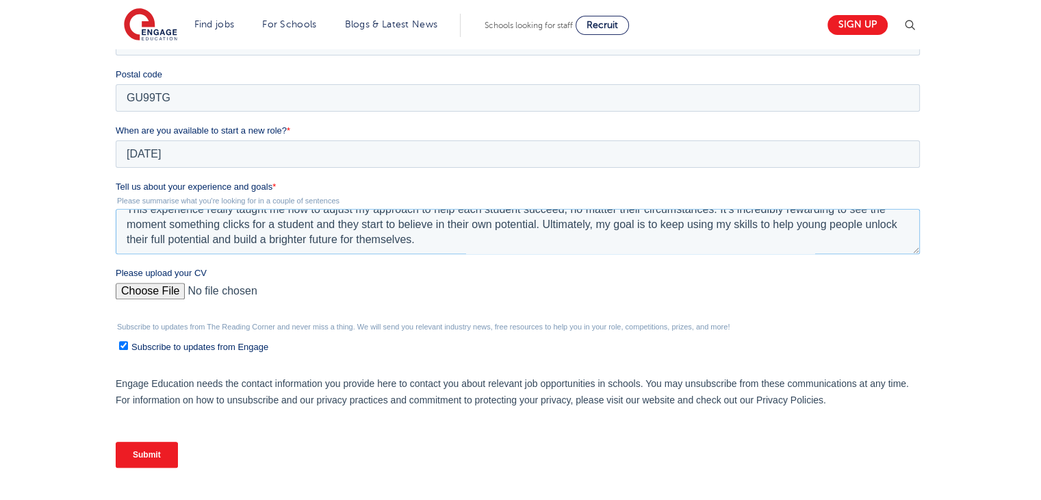
type textarea "My time volunteering with Khalsa Aid has been a game-changer for me. It's where…"
click at [163, 287] on input "Please upload your CV" at bounding box center [518, 296] width 804 height 27
type input "C:\fakepath\Sukhvir Mannan CV1.pdf"
click at [124, 346] on input "Subscribe to updates from Engage" at bounding box center [123, 345] width 9 height 9
checkbox input "false"
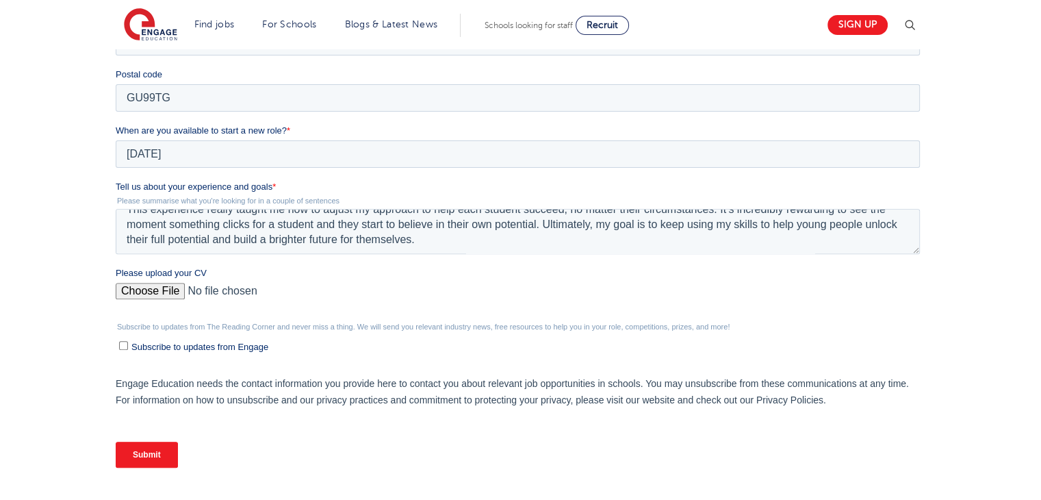
click at [164, 457] on input "Submit" at bounding box center [147, 455] width 62 height 26
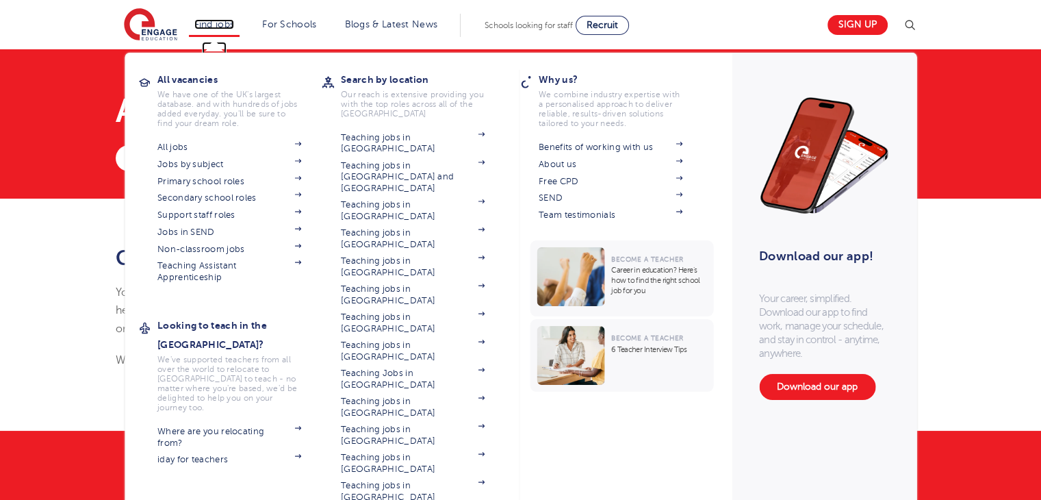
click at [214, 26] on link "Find jobs" at bounding box center [214, 24] width 40 height 10
